Goal: Download file/media

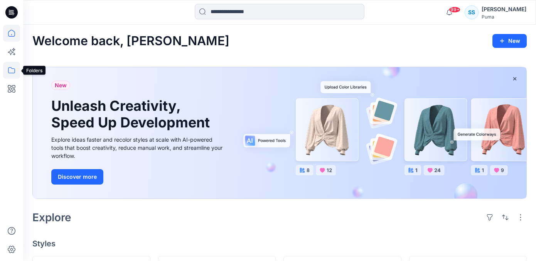
click at [7, 73] on icon at bounding box center [11, 70] width 17 height 17
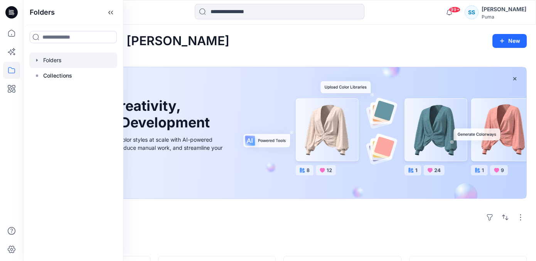
click at [74, 61] on div at bounding box center [73, 59] width 88 height 15
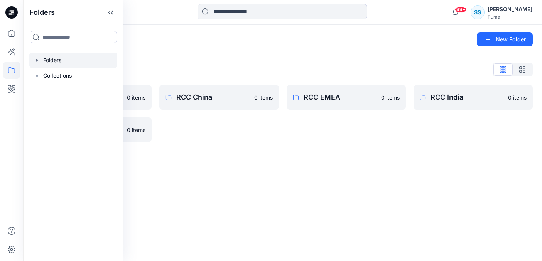
click at [184, 148] on div "Folders List Basic Blocks 0 items Sportstyle 0 items RCC China 0 items RCC EMEA…" at bounding box center [282, 102] width 519 height 97
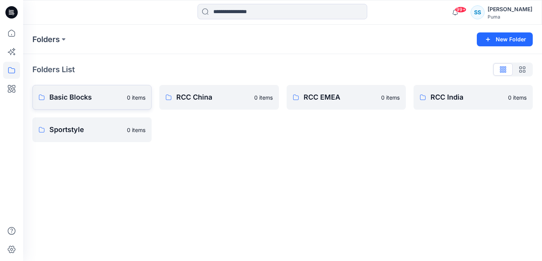
click at [77, 93] on p "Basic Blocks" at bounding box center [85, 97] width 73 height 11
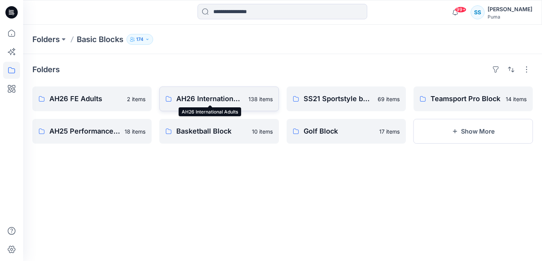
click at [201, 97] on p "AH26 International Adults" at bounding box center [209, 98] width 67 height 11
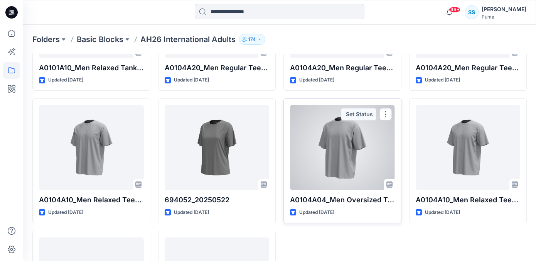
scroll to position [4346, 0]
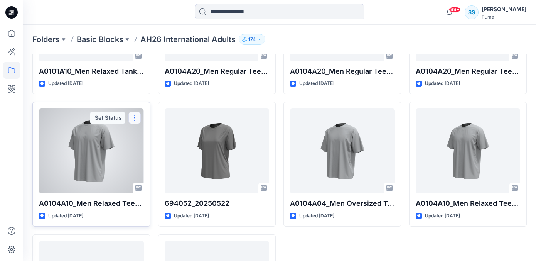
click at [138, 118] on button "button" at bounding box center [134, 118] width 12 height 12
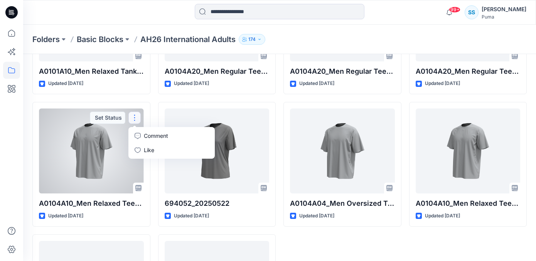
click at [91, 158] on div at bounding box center [91, 150] width 105 height 85
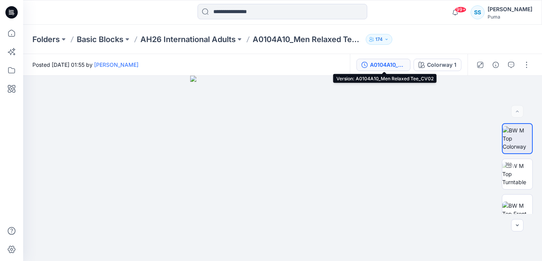
click at [390, 64] on div "A0104A10_Men Relaxed Tee_CV02" at bounding box center [387, 65] width 35 height 8
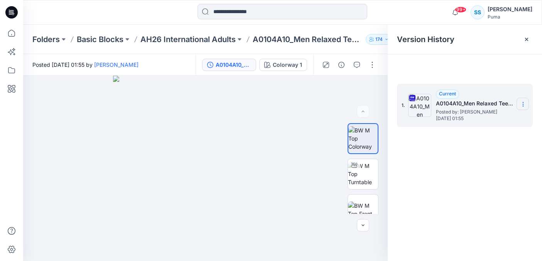
click at [526, 101] on section at bounding box center [523, 104] width 12 height 12
click at [479, 120] on span "Download Source BW File" at bounding box center [484, 119] width 65 height 9
